Goal: Transaction & Acquisition: Purchase product/service

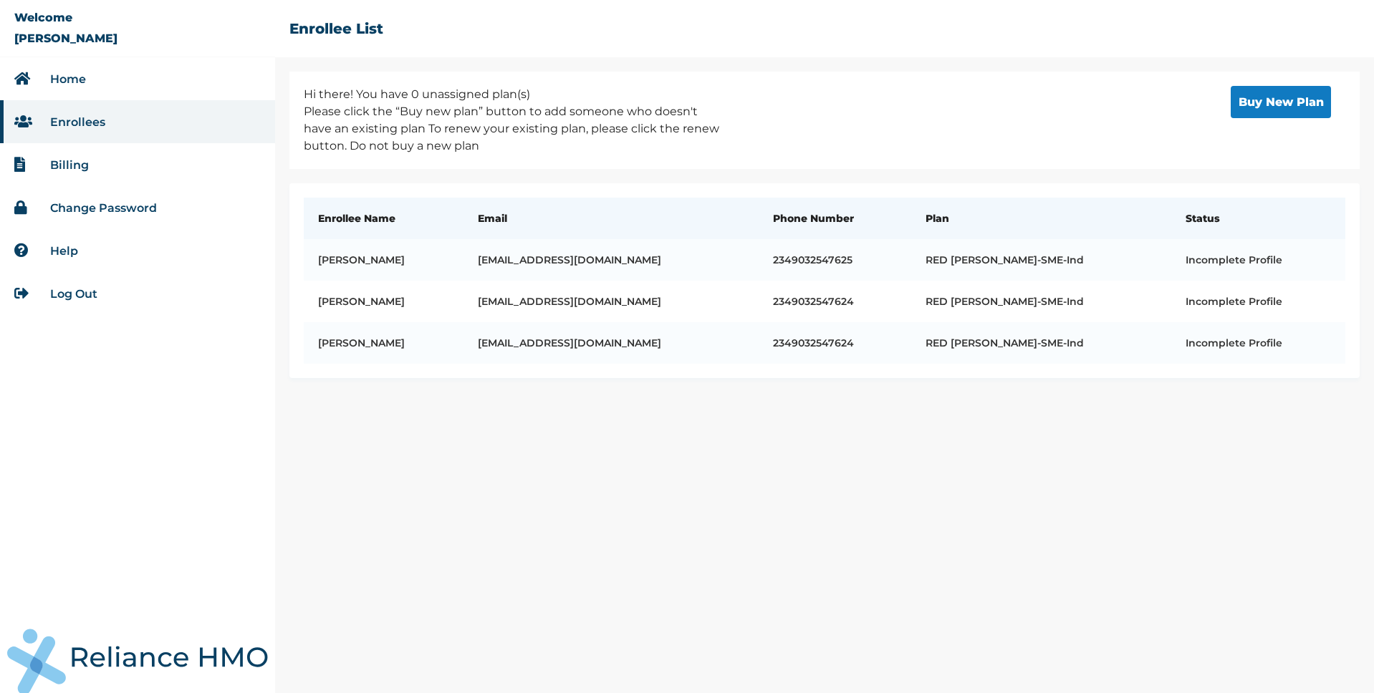
click at [1252, 102] on button "Buy New Plan" at bounding box center [1281, 102] width 100 height 32
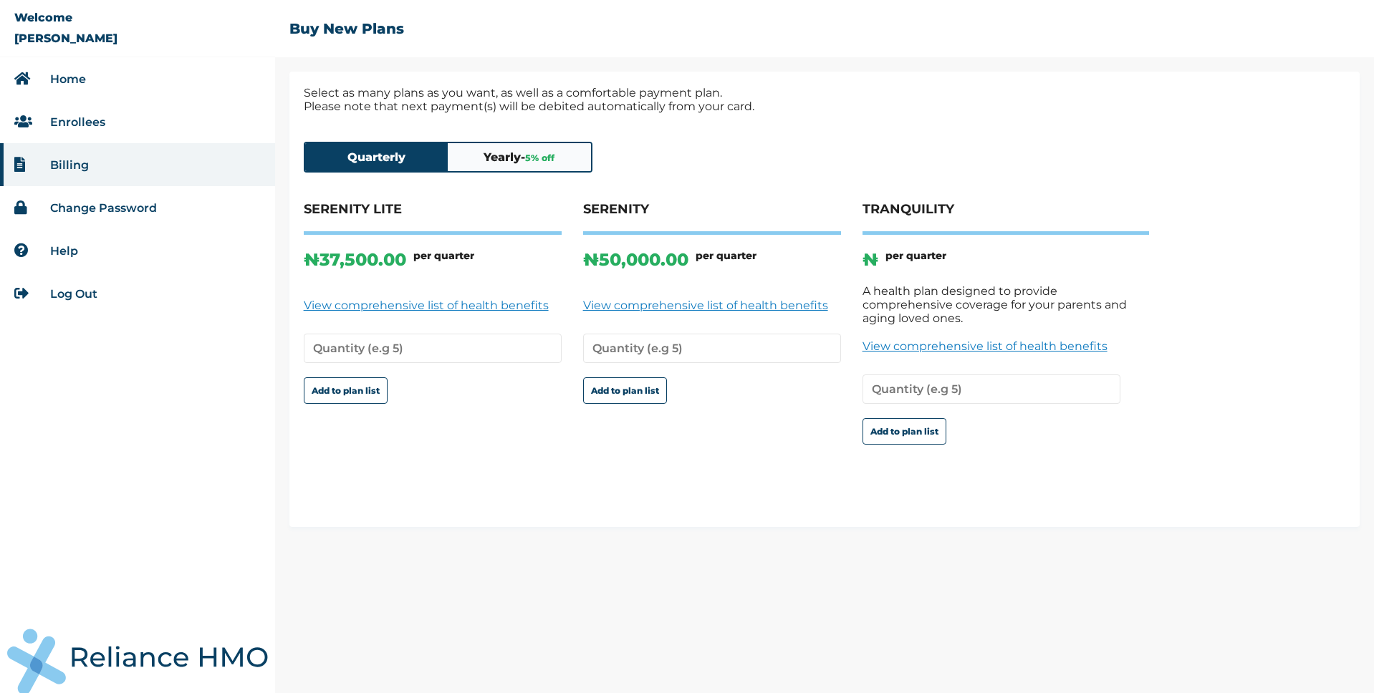
click at [494, 158] on button "Yearly - 5 % off" at bounding box center [519, 157] width 143 height 28
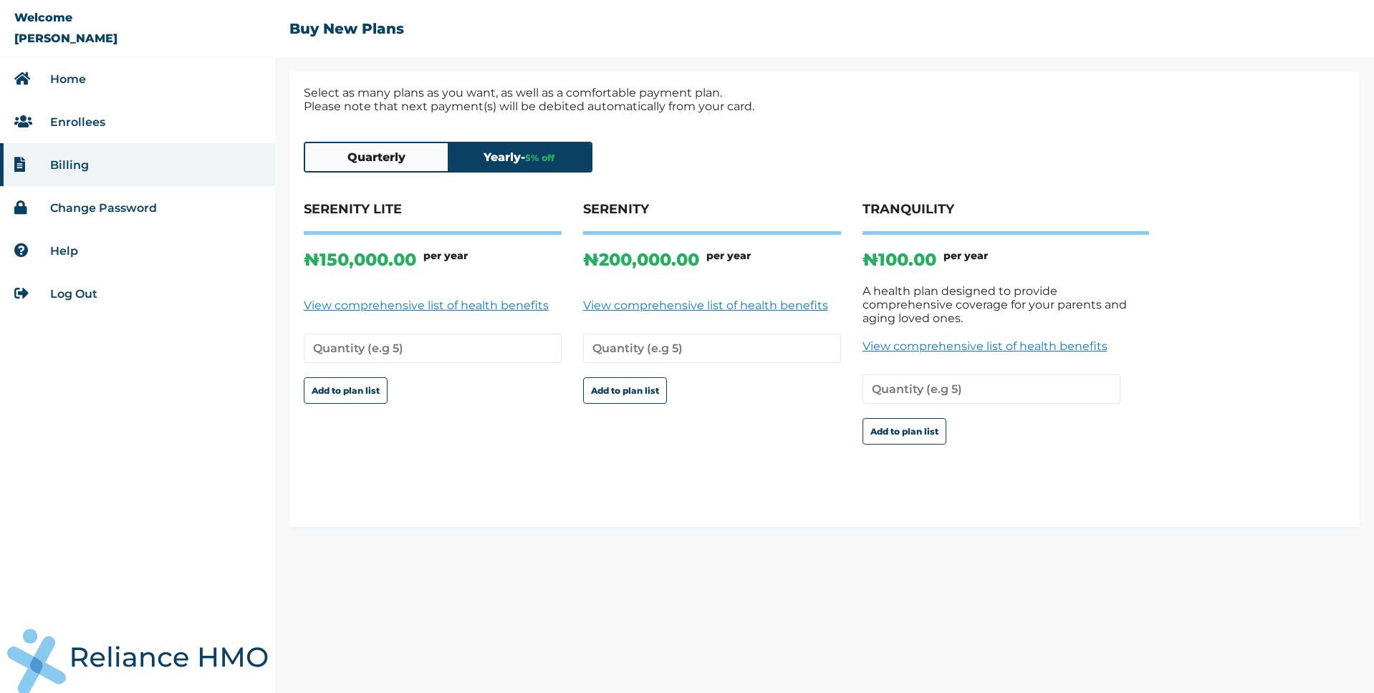
click at [365, 158] on button "Quarterly" at bounding box center [376, 157] width 143 height 28
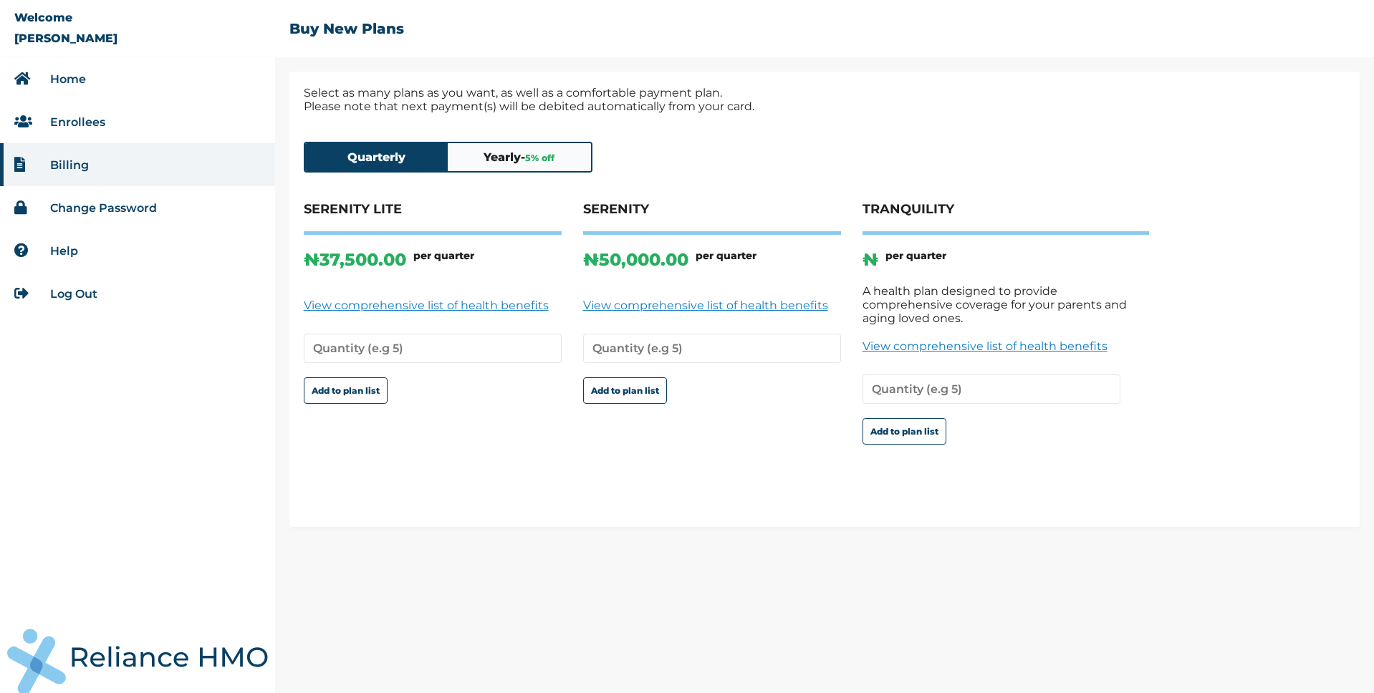
click at [466, 162] on button "Yearly - 5 % off" at bounding box center [519, 157] width 143 height 28
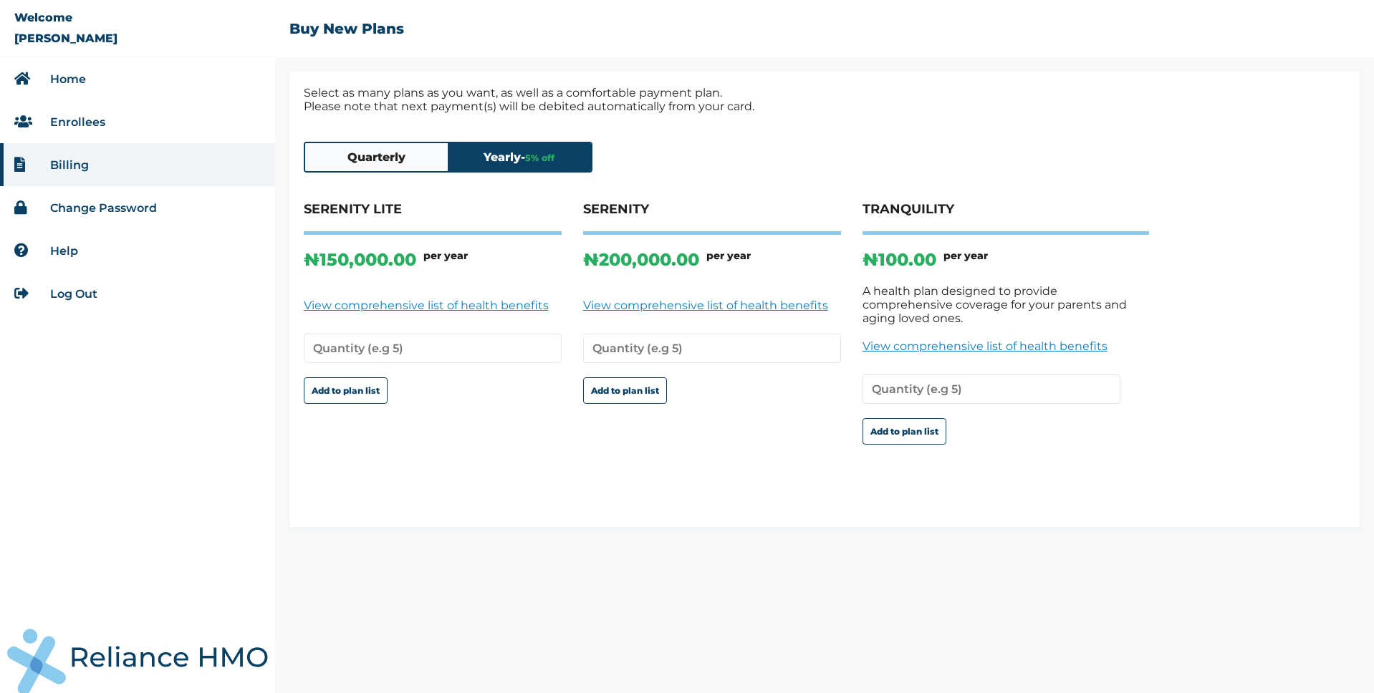
click at [368, 163] on button "Quarterly" at bounding box center [376, 157] width 143 height 28
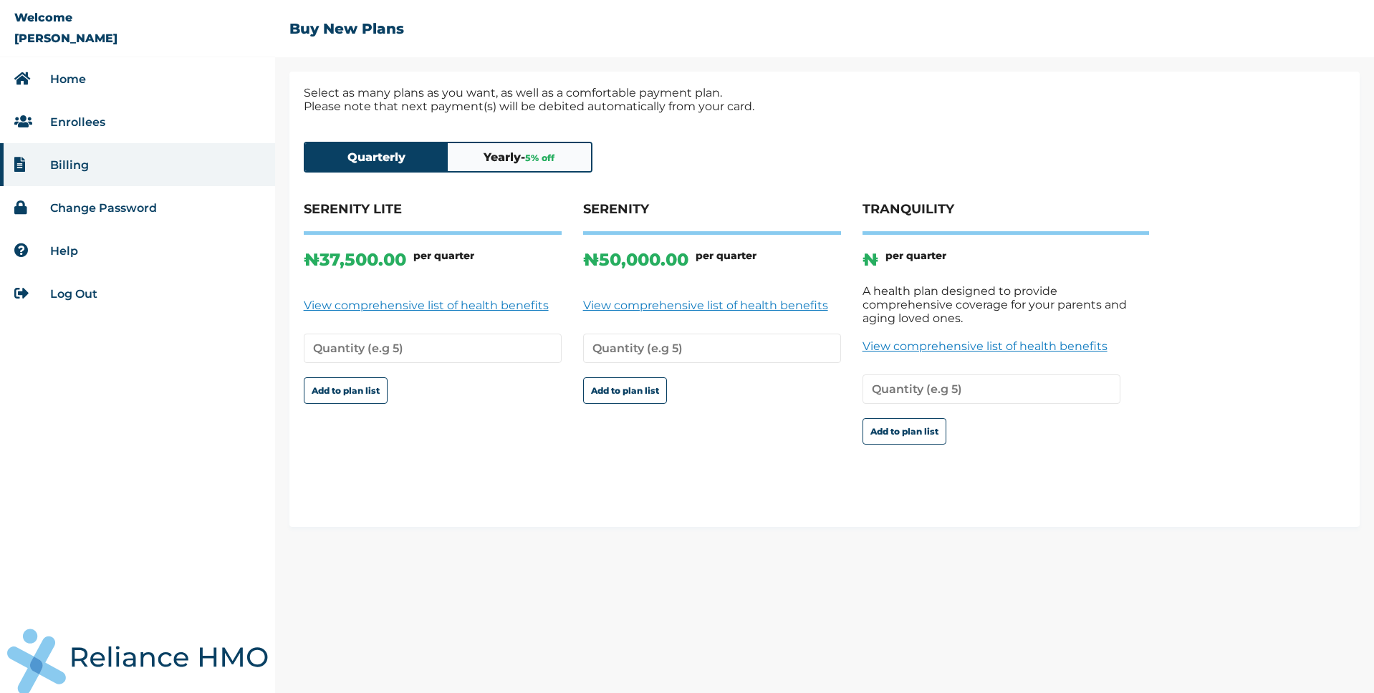
click at [476, 167] on button "Yearly - 5 % off" at bounding box center [519, 157] width 143 height 28
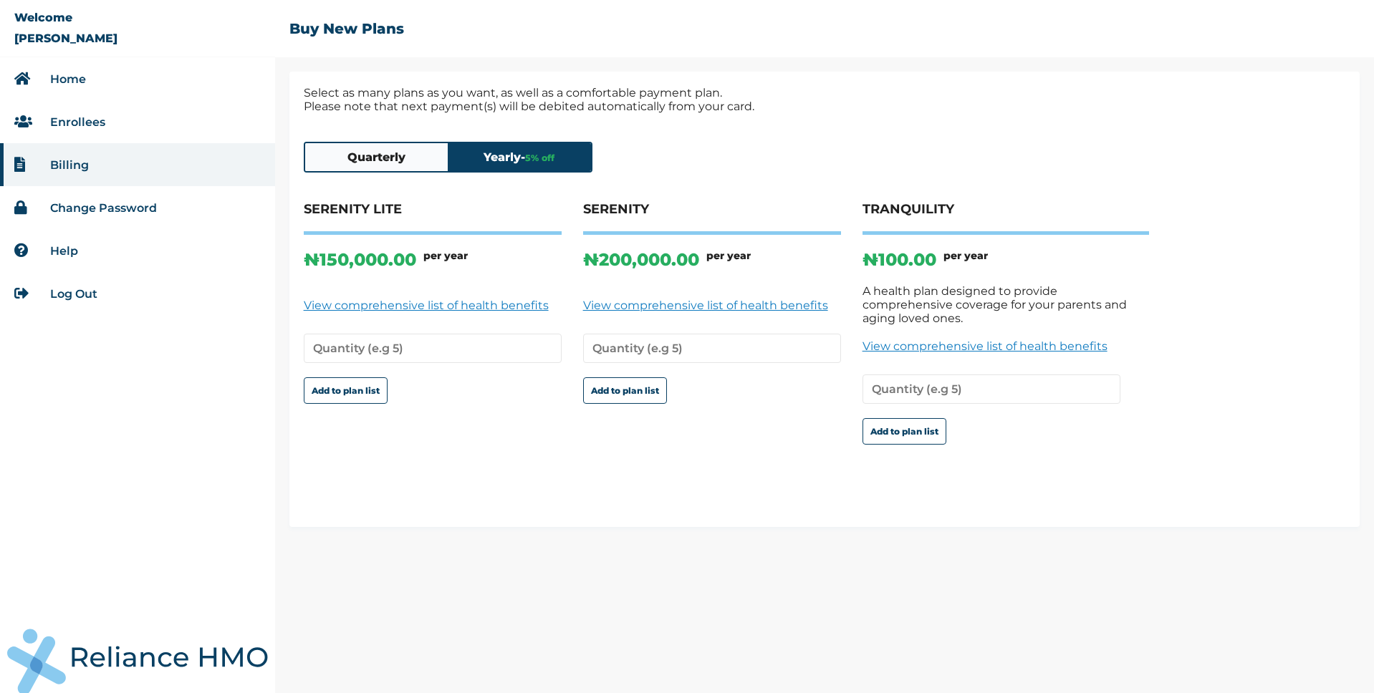
click at [94, 122] on link "Enrollees" at bounding box center [77, 122] width 55 height 14
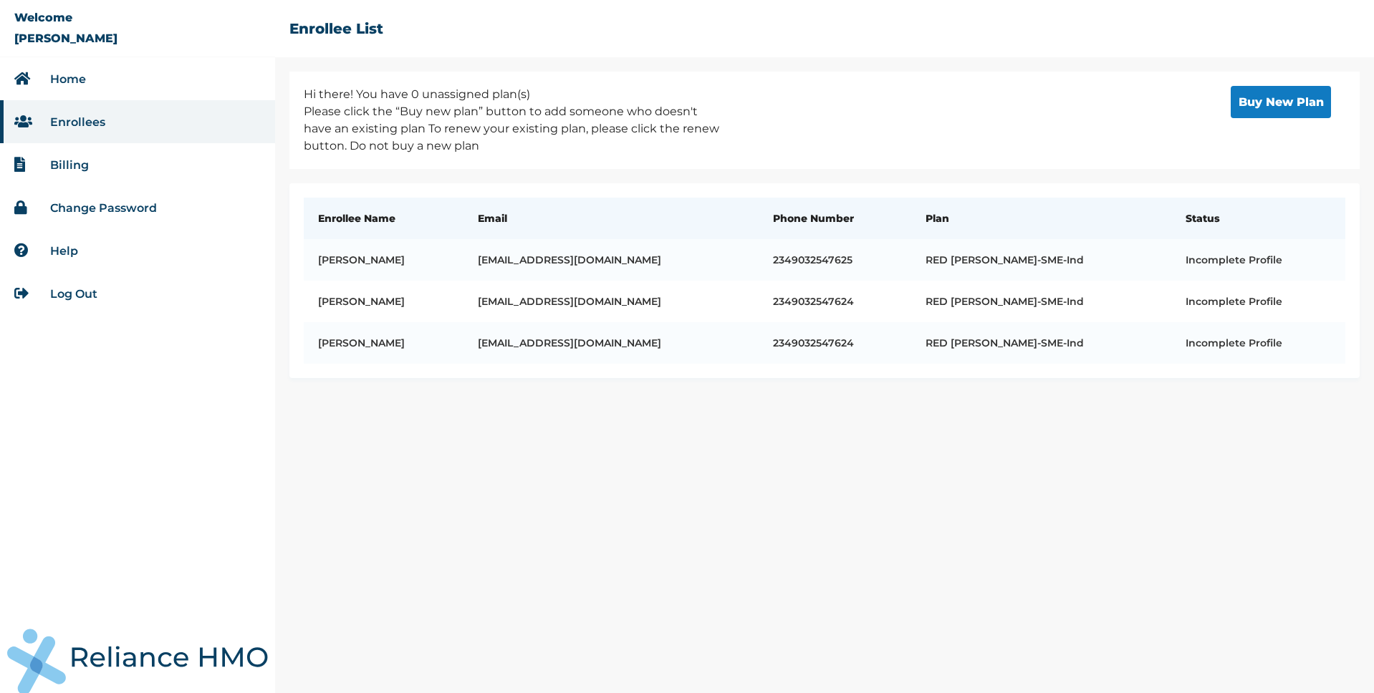
click at [82, 79] on link "Home" at bounding box center [68, 79] width 36 height 14
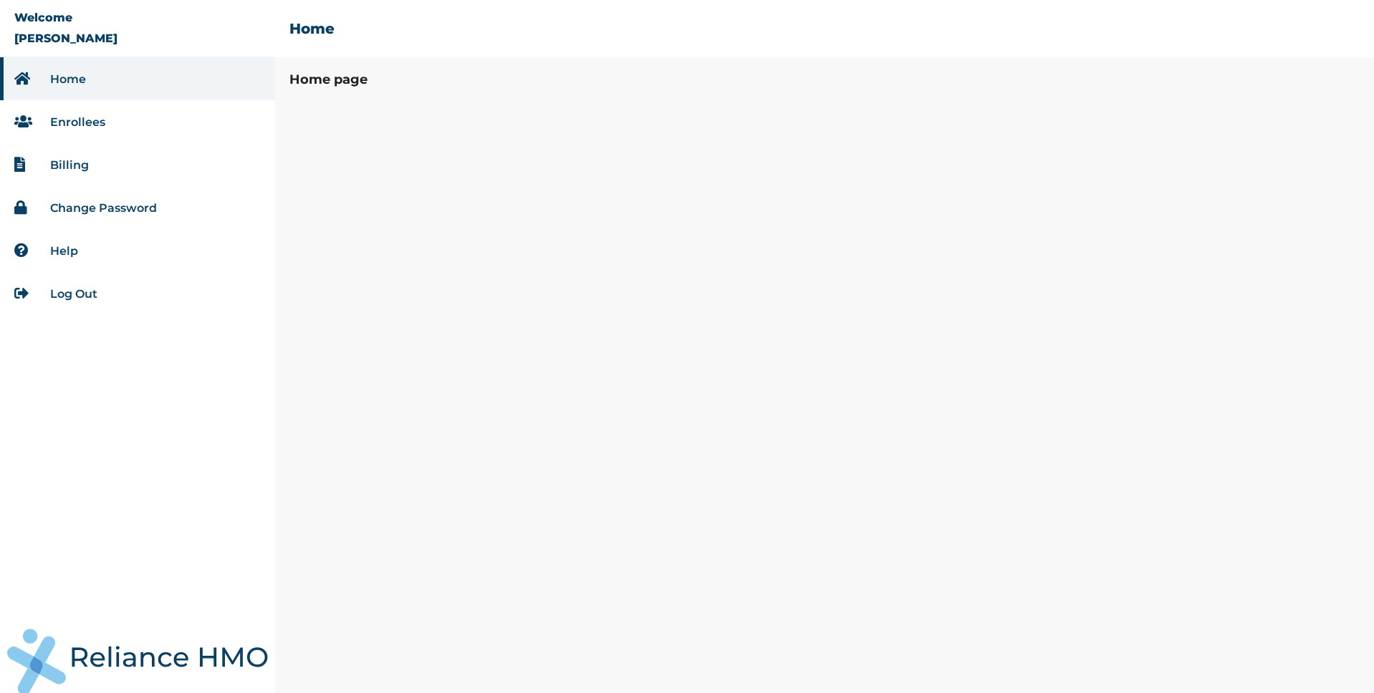
click at [82, 131] on li "Enrollees" at bounding box center [137, 121] width 275 height 43
click at [85, 125] on link "Enrollees" at bounding box center [77, 122] width 55 height 14
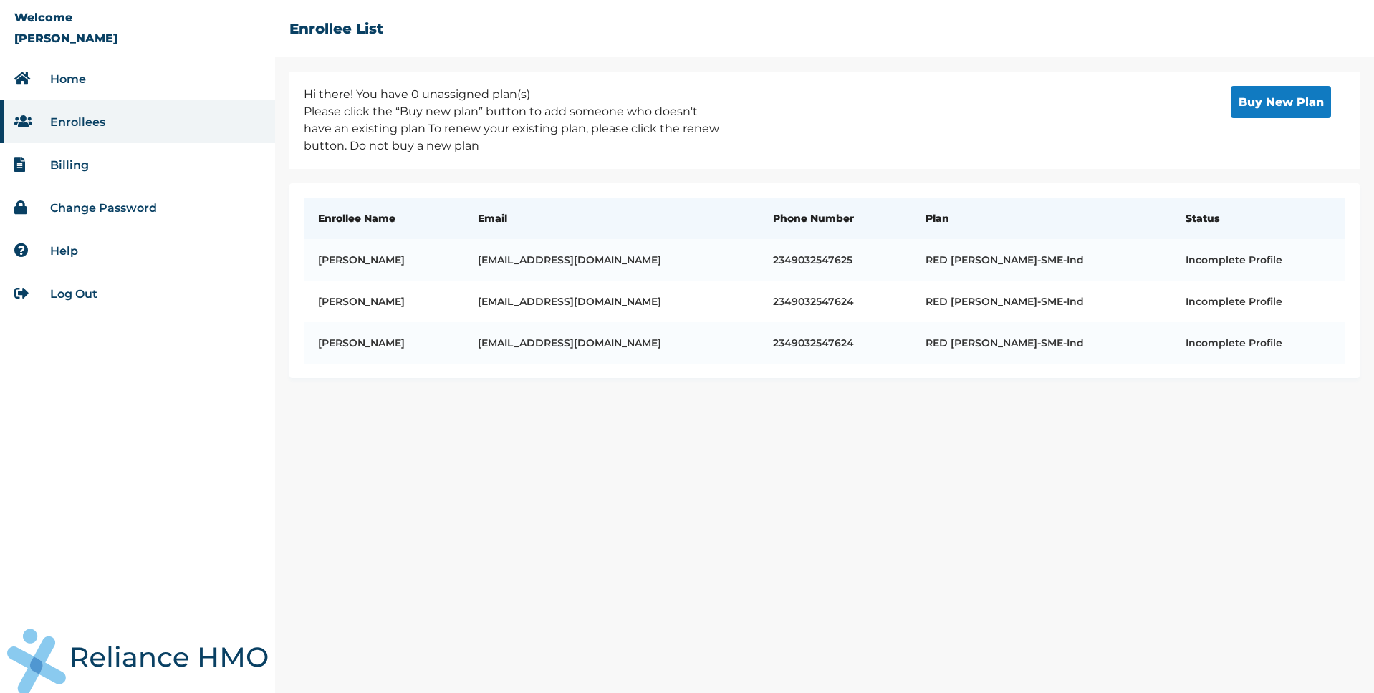
click at [1278, 97] on button "Buy New Plan" at bounding box center [1281, 102] width 100 height 32
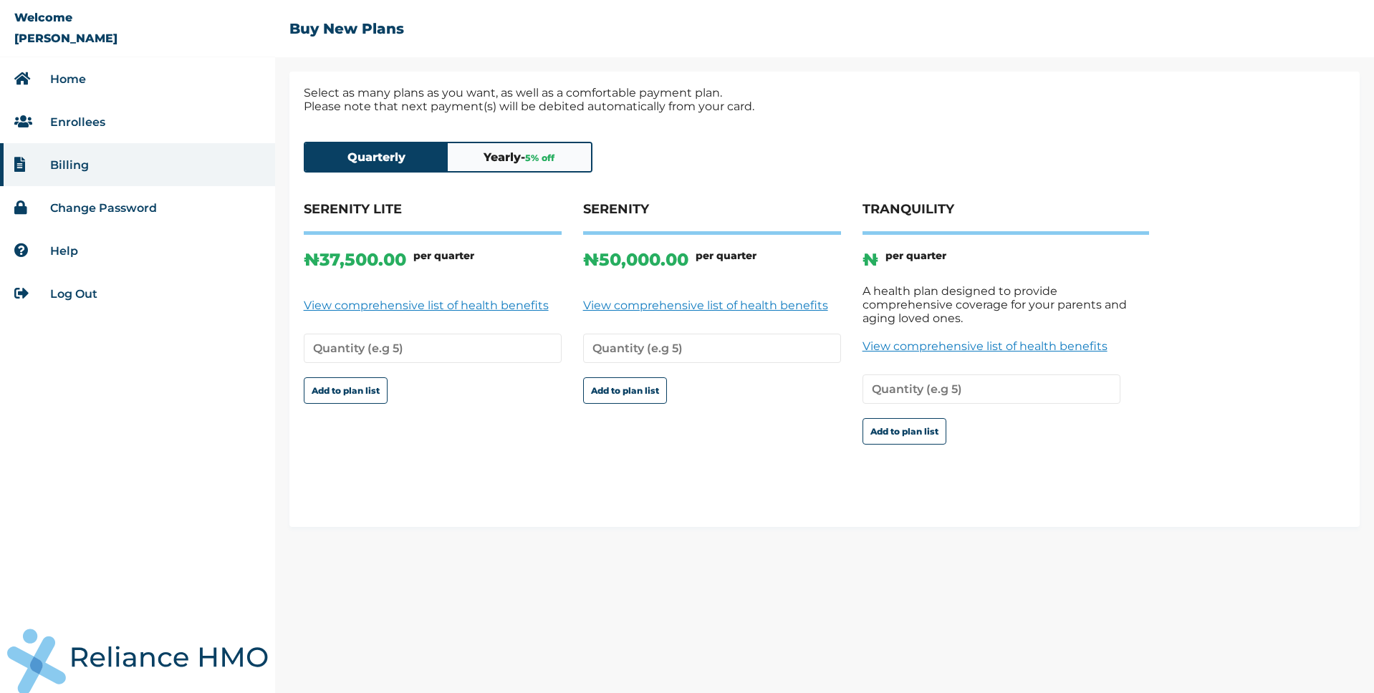
click at [506, 155] on button "Yearly - 5 % off" at bounding box center [519, 157] width 143 height 28
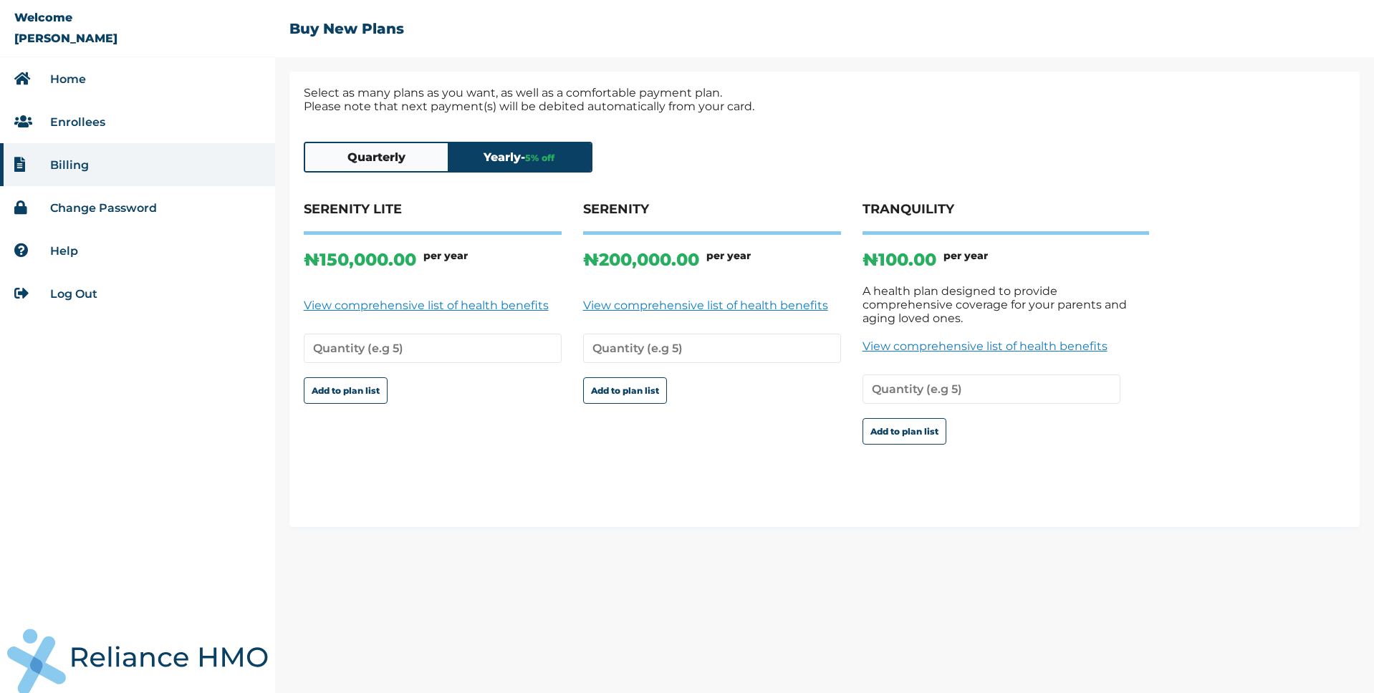
click at [382, 158] on button "Quarterly" at bounding box center [376, 157] width 143 height 28
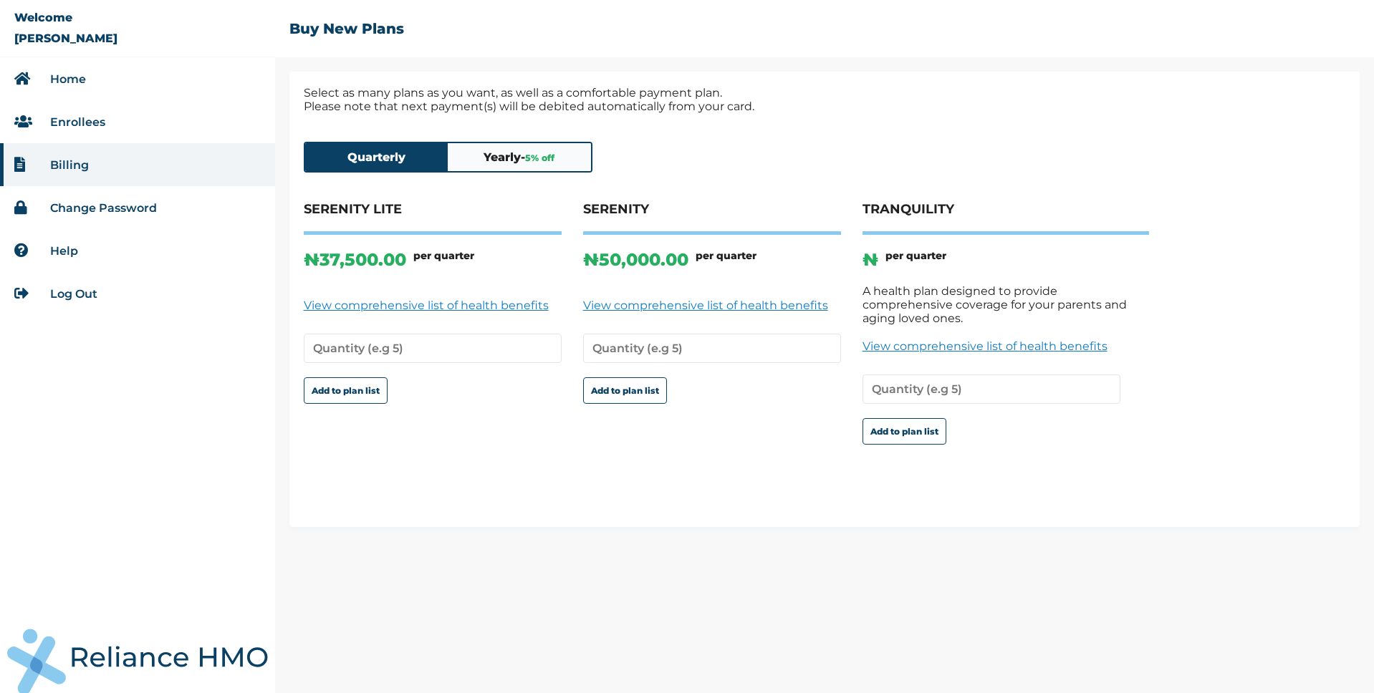
click at [493, 160] on button "Yearly - 5 % off" at bounding box center [519, 157] width 143 height 28
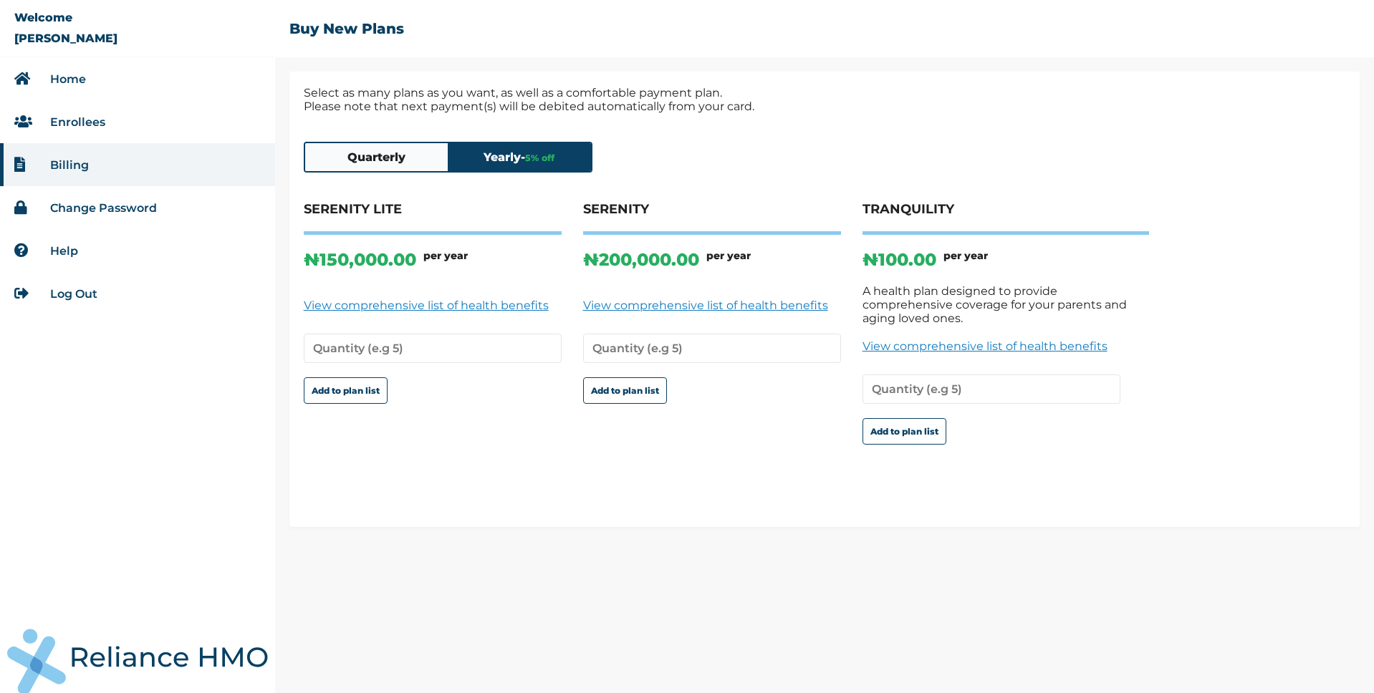
click at [369, 153] on button "Quarterly" at bounding box center [376, 157] width 143 height 28
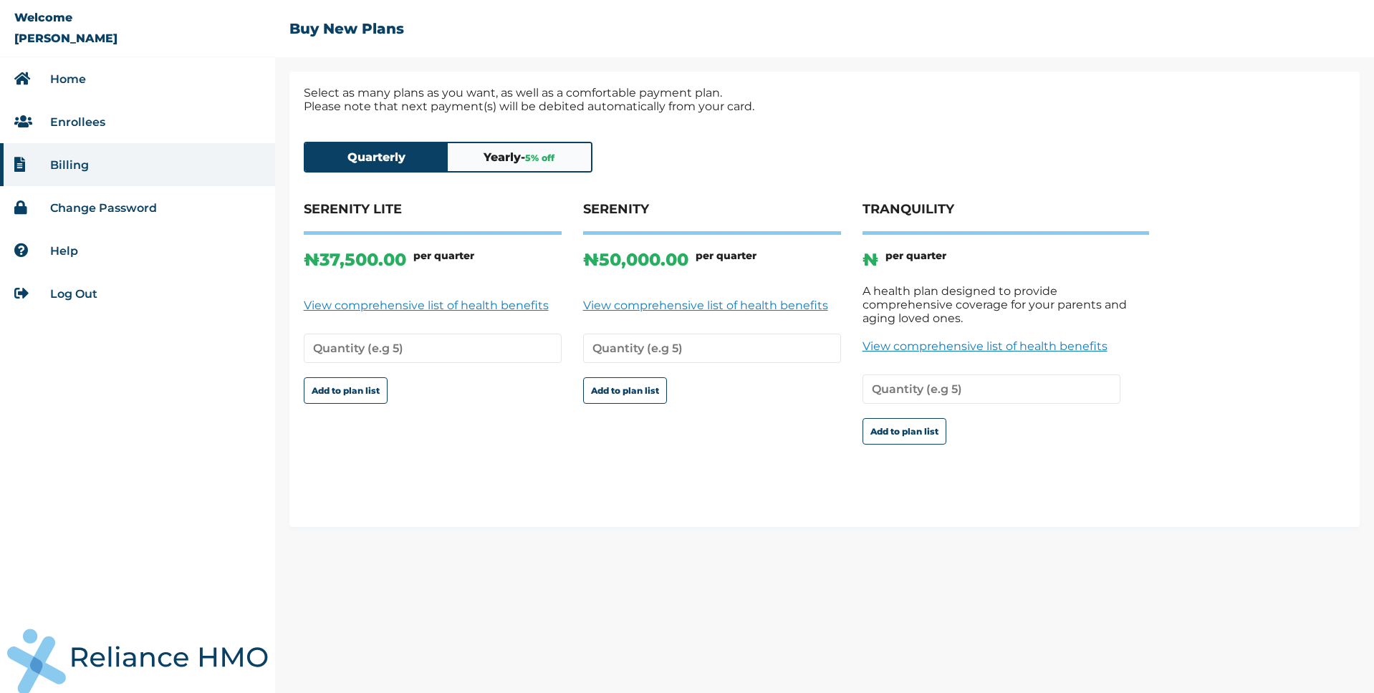
click at [518, 159] on button "Yearly - 5 % off" at bounding box center [519, 157] width 143 height 28
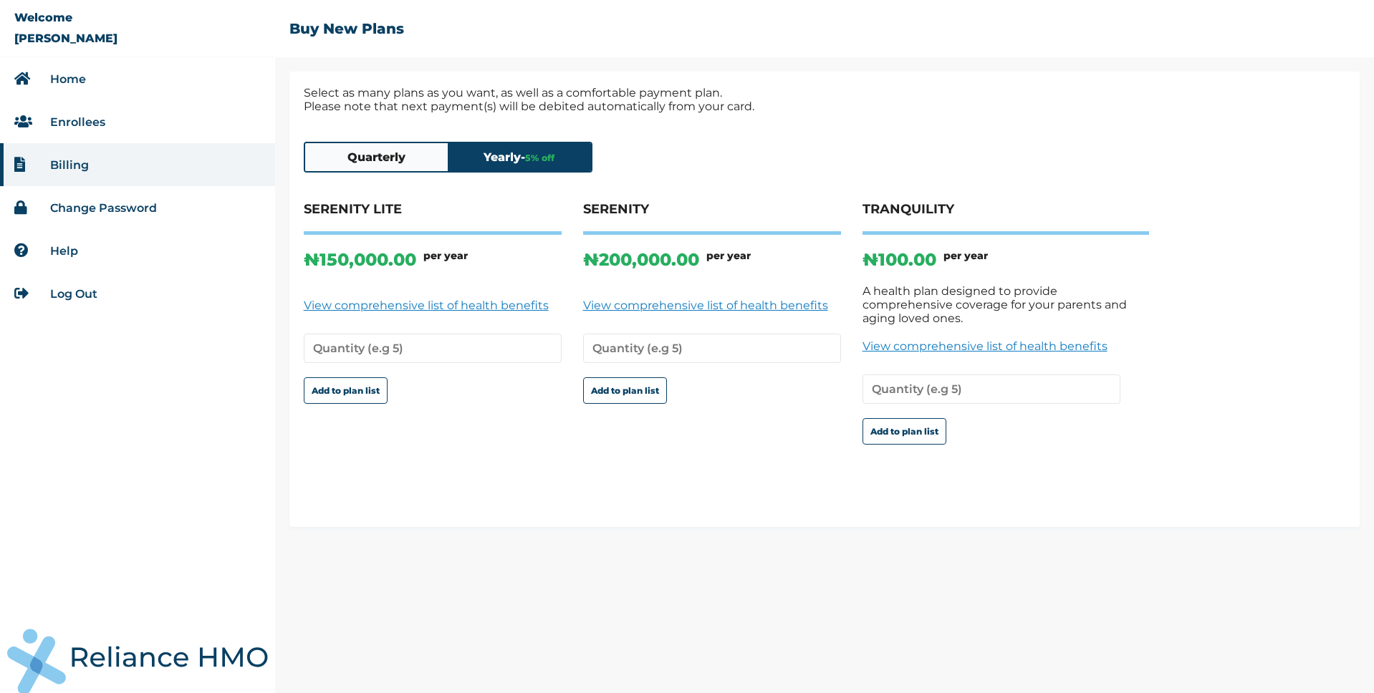
click at [396, 167] on button "Quarterly" at bounding box center [376, 157] width 143 height 28
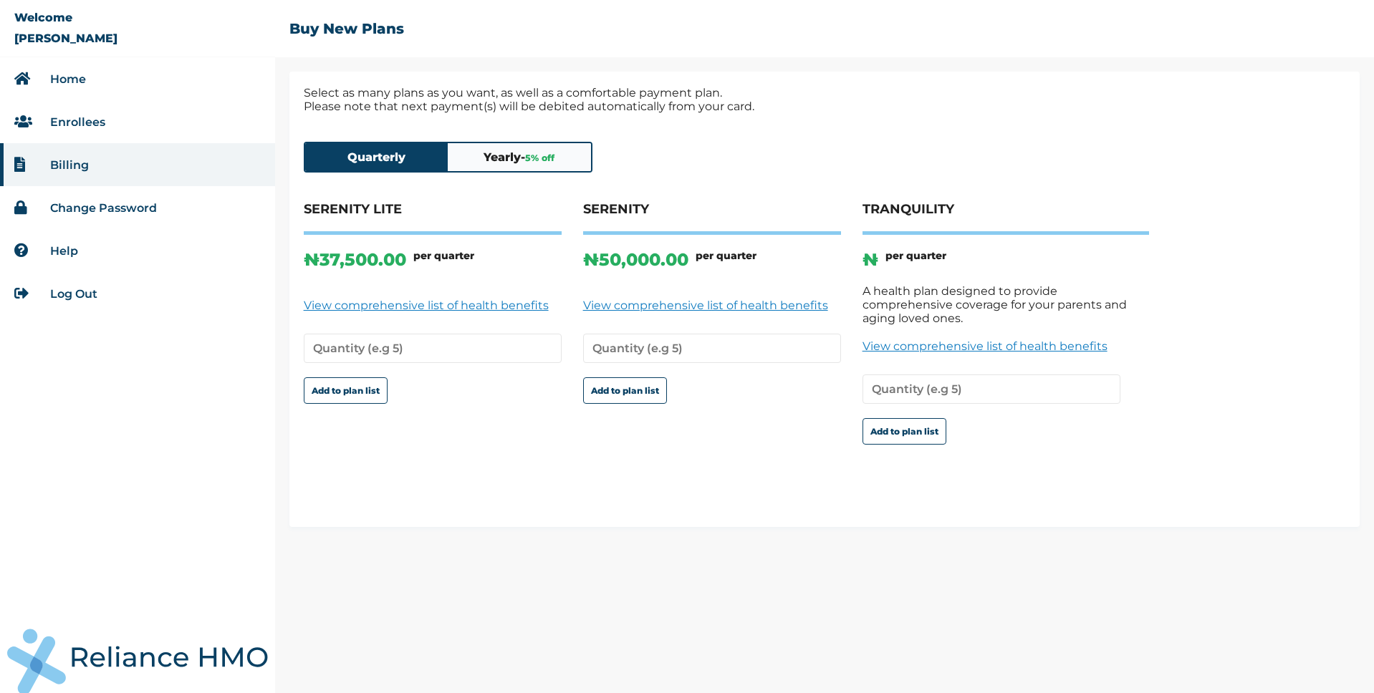
click at [488, 158] on button "Yearly - 5 % off" at bounding box center [519, 157] width 143 height 28
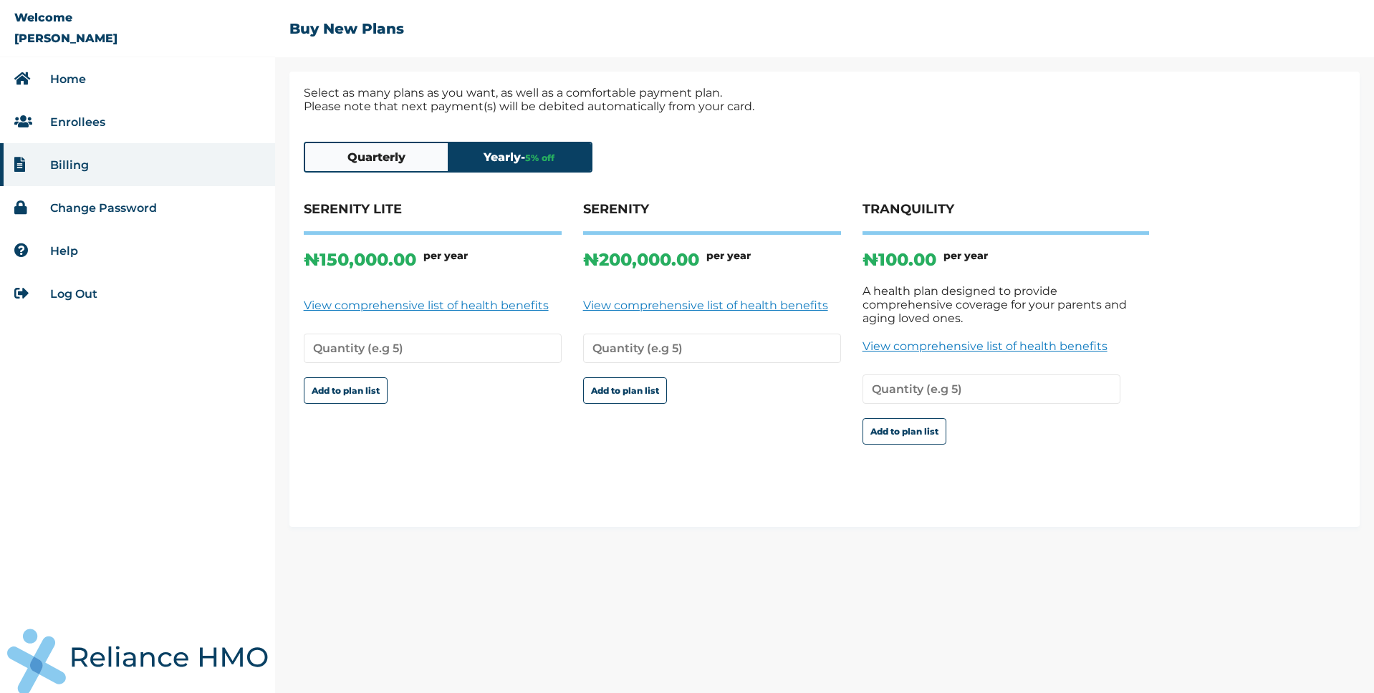
click at [374, 152] on button "Quarterly" at bounding box center [376, 157] width 143 height 28
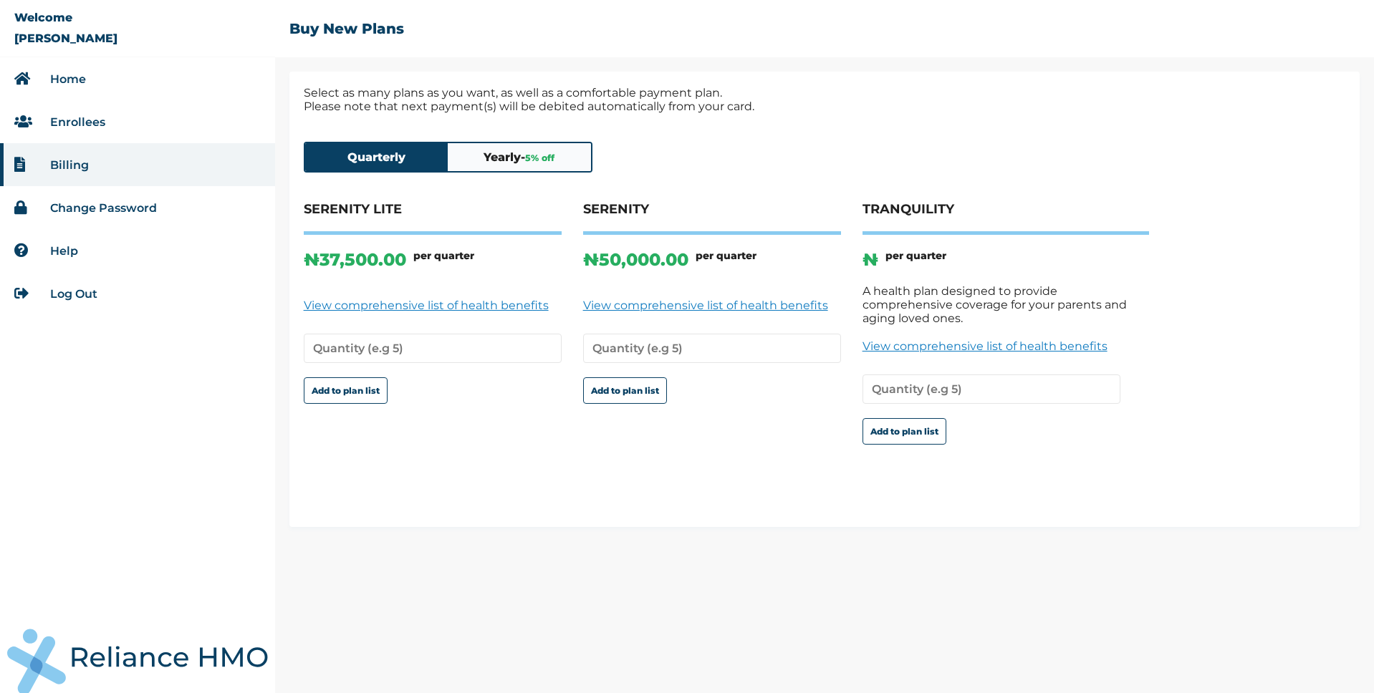
click at [509, 158] on button "Yearly - 5 % off" at bounding box center [519, 157] width 143 height 28
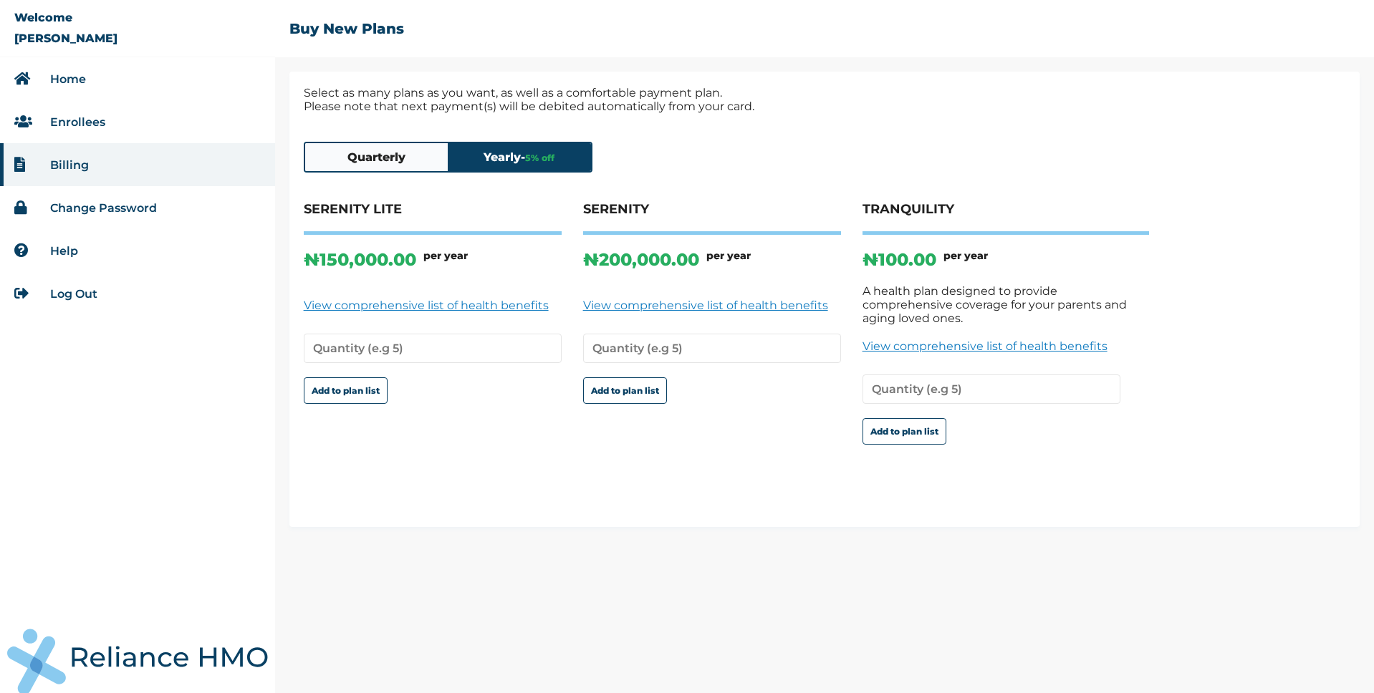
click at [370, 151] on button "Quarterly" at bounding box center [376, 157] width 143 height 28
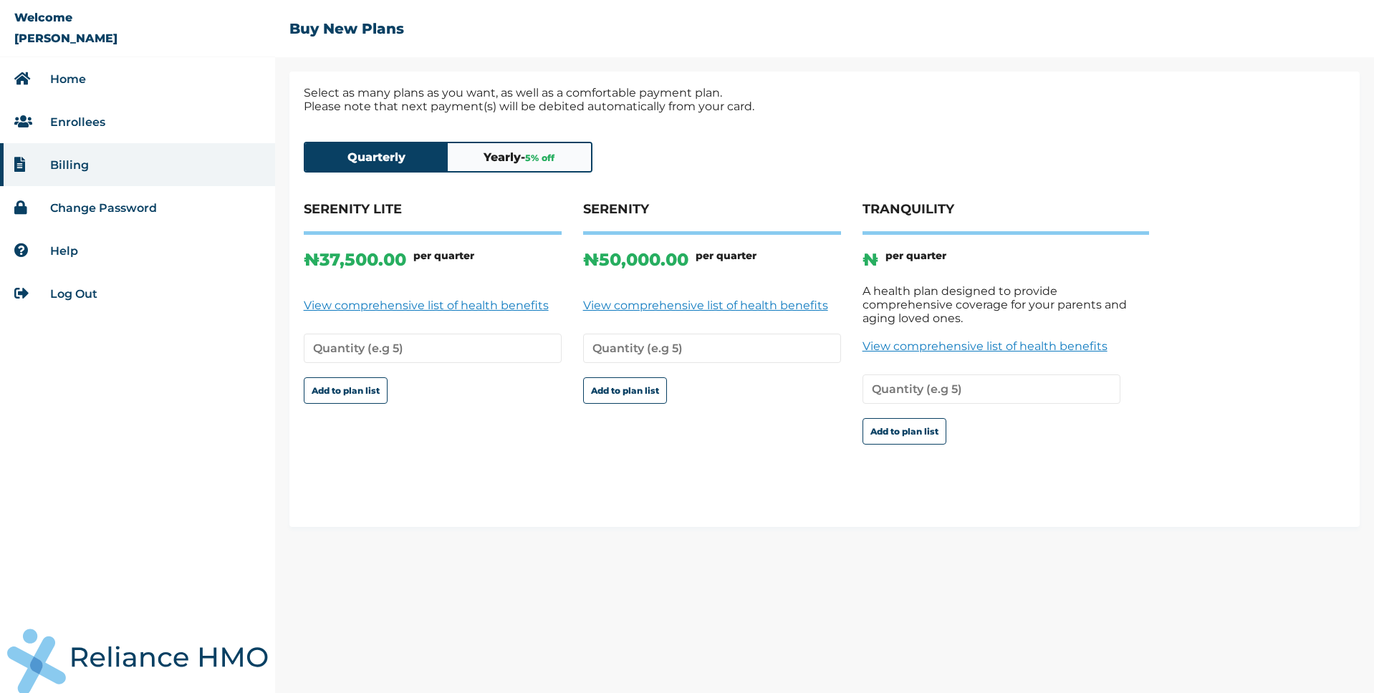
click at [519, 161] on button "Yearly - 5 % off" at bounding box center [519, 157] width 143 height 28
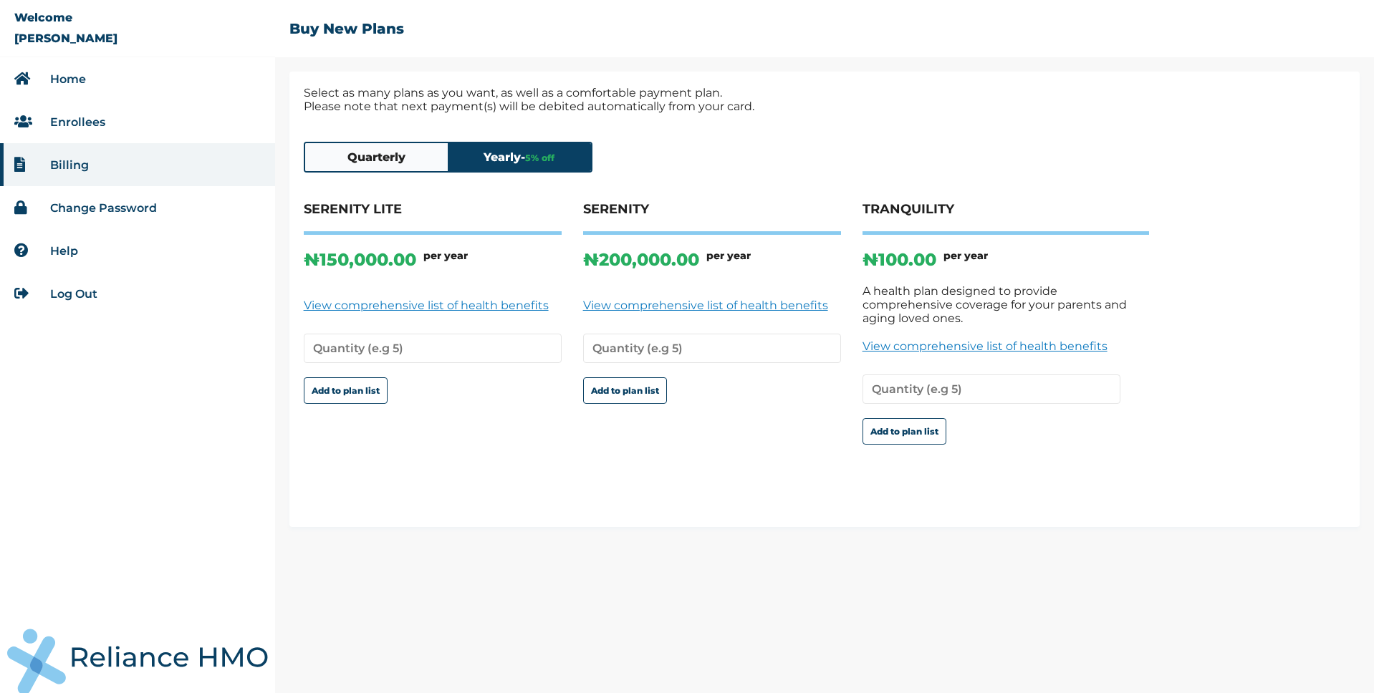
click at [399, 165] on button "Quarterly" at bounding box center [376, 157] width 143 height 28
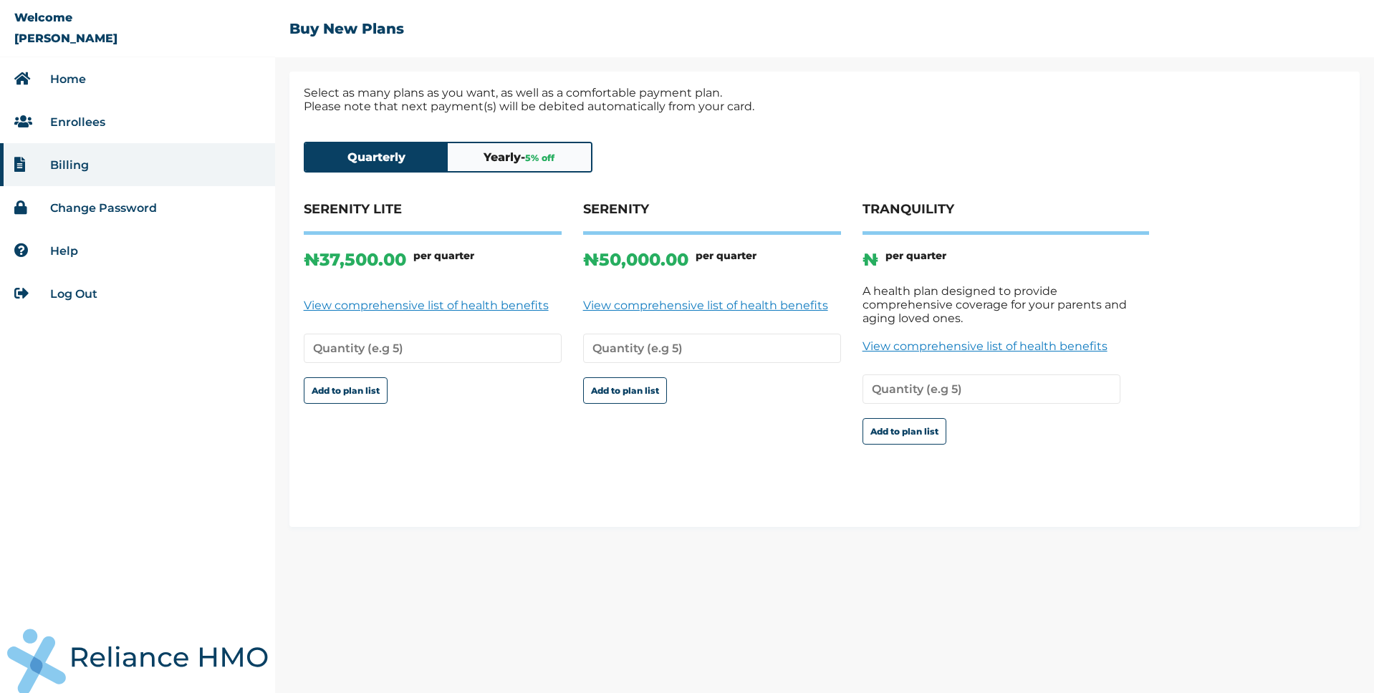
click at [486, 163] on button "Yearly - 5 % off" at bounding box center [519, 157] width 143 height 28
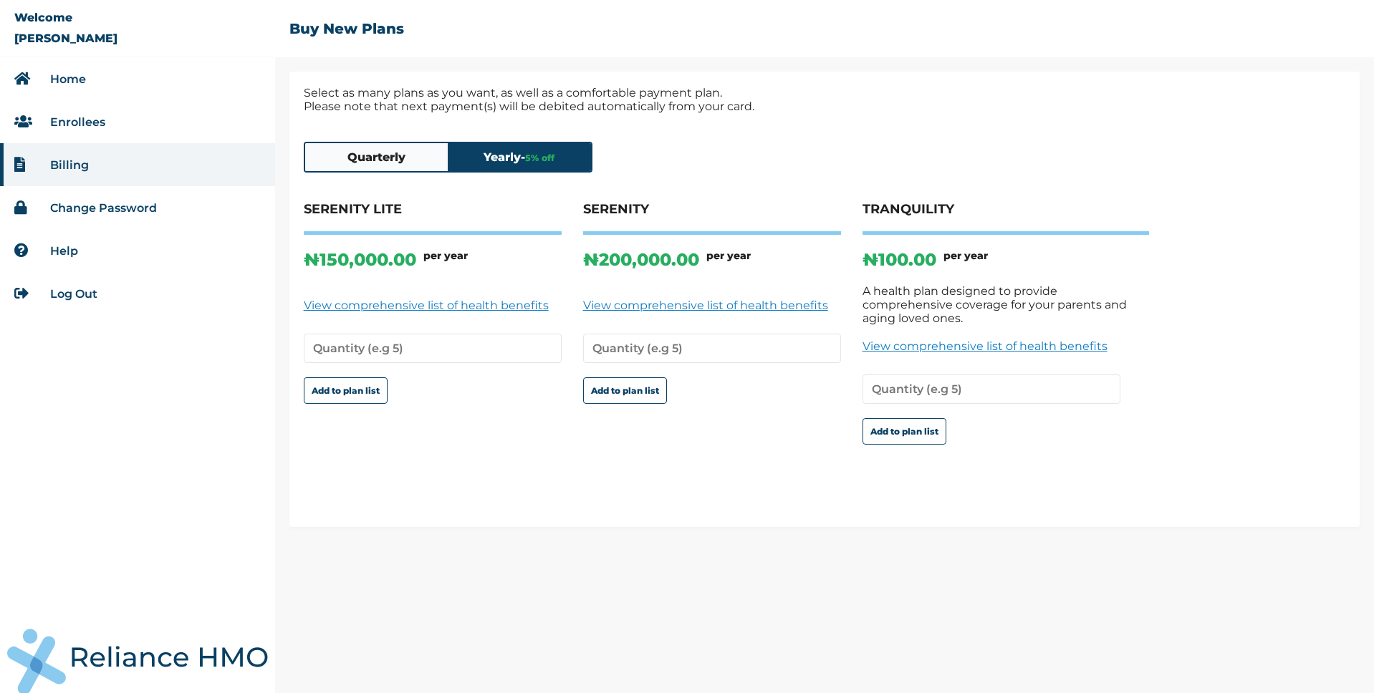
click at [396, 158] on button "Quarterly" at bounding box center [376, 157] width 143 height 28
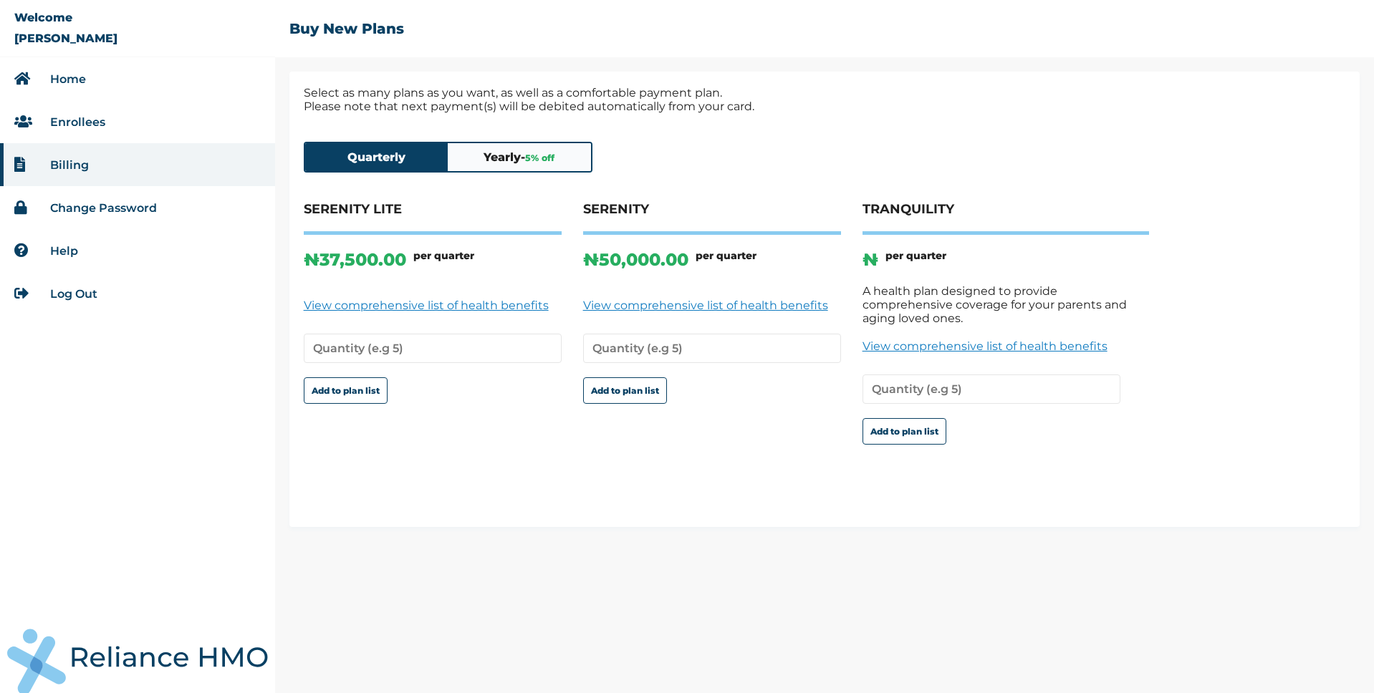
click at [509, 168] on button "Yearly - 5 % off" at bounding box center [519, 157] width 143 height 28
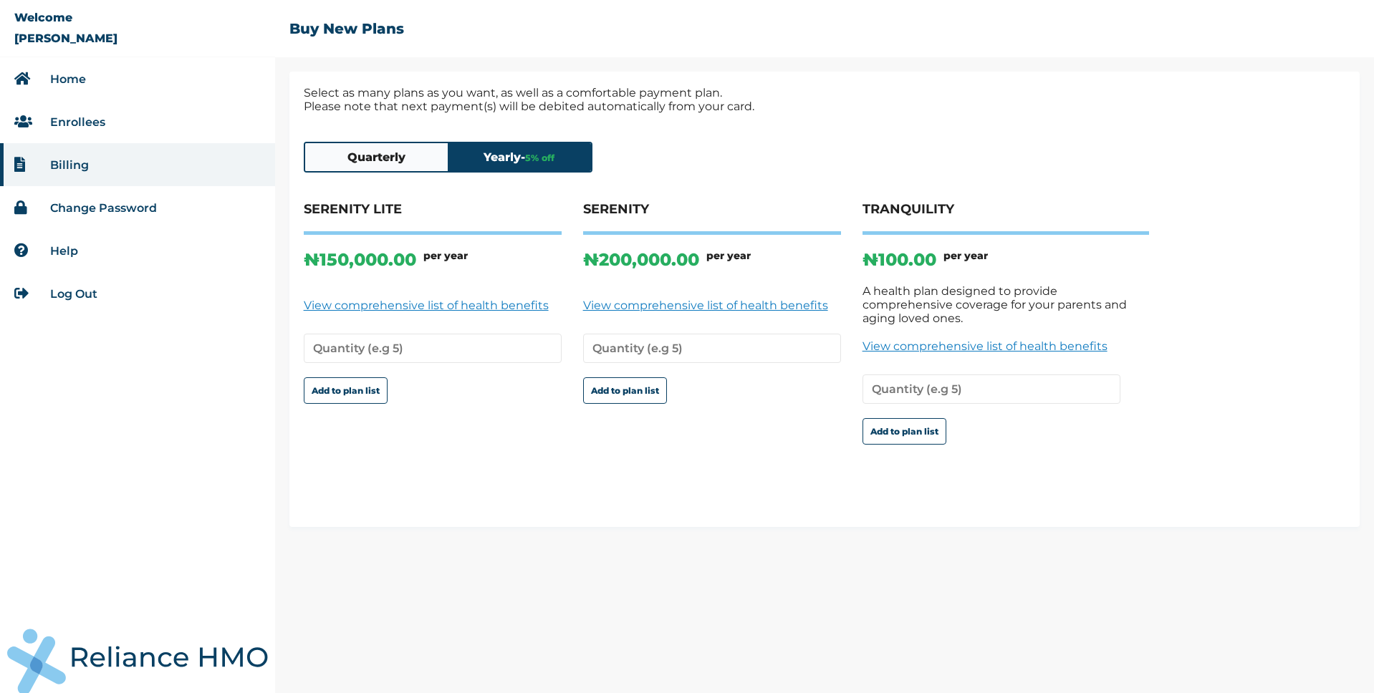
click at [395, 156] on button "Quarterly" at bounding box center [376, 157] width 143 height 28
